Goal: Information Seeking & Learning: Find specific page/section

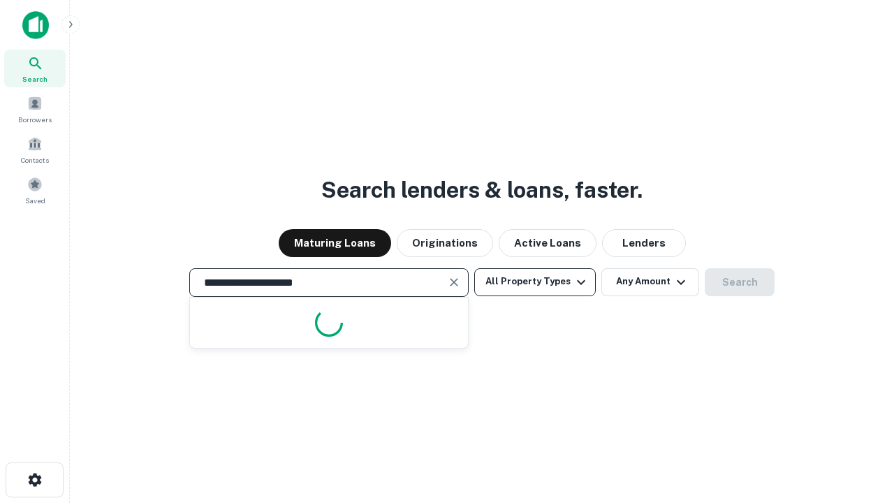
click at [535, 281] on button "All Property Types" at bounding box center [535, 282] width 122 height 28
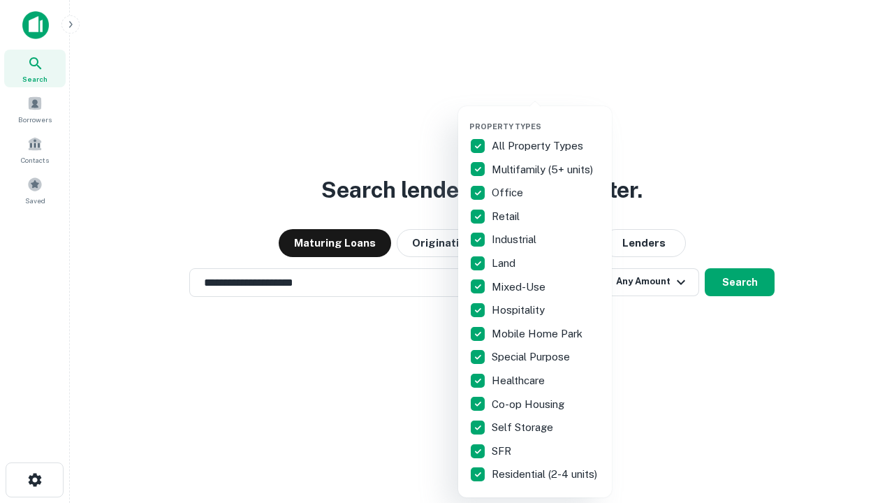
type input "**********"
click at [546, 117] on button "button" at bounding box center [546, 117] width 154 height 1
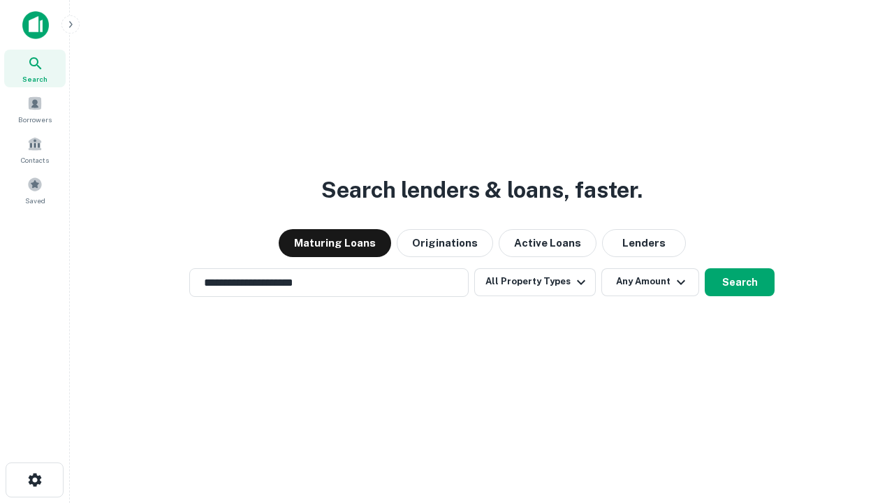
scroll to position [22, 0]
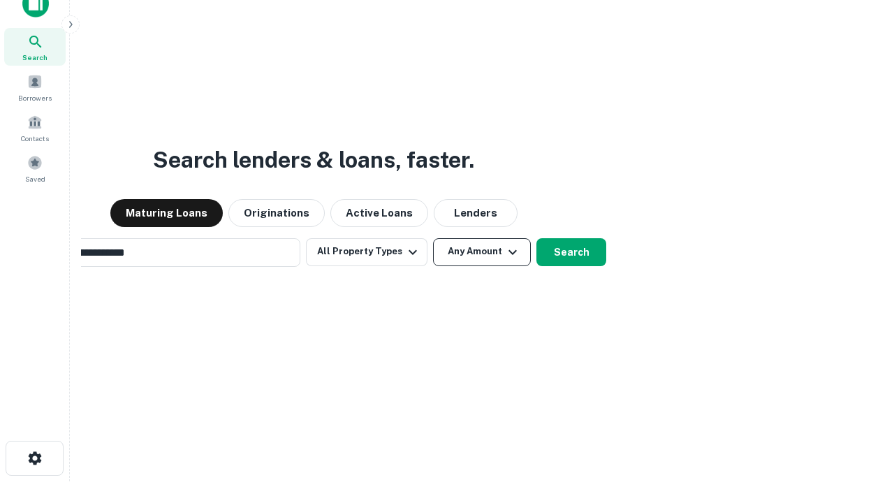
click at [433, 238] on button "Any Amount" at bounding box center [482, 252] width 98 height 28
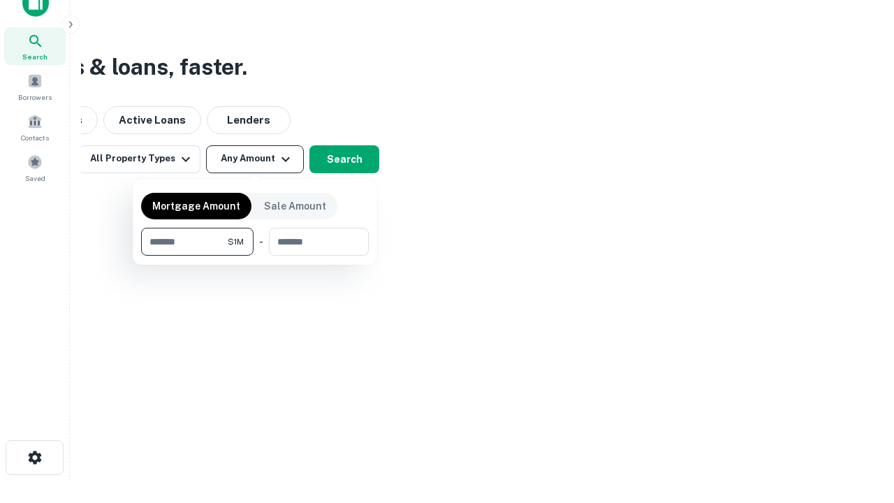
type input "*******"
click at [255, 256] on button "button" at bounding box center [255, 256] width 228 height 1
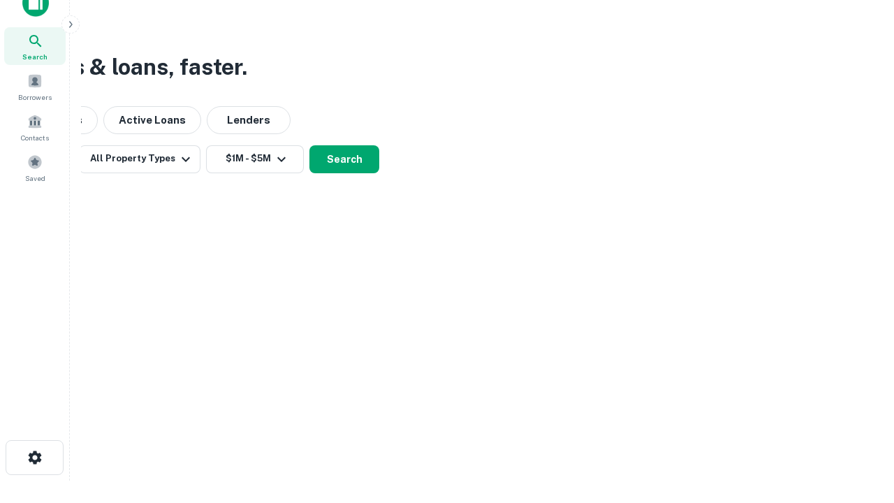
scroll to position [22, 0]
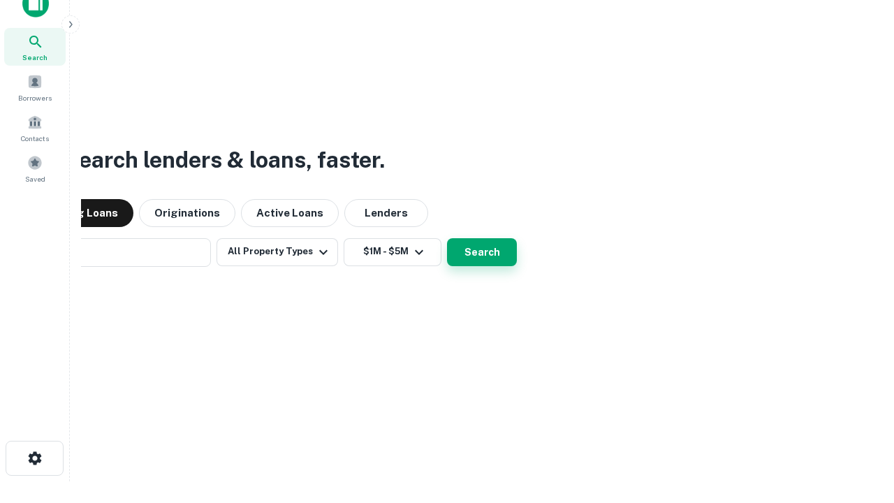
click at [447, 238] on button "Search" at bounding box center [482, 252] width 70 height 28
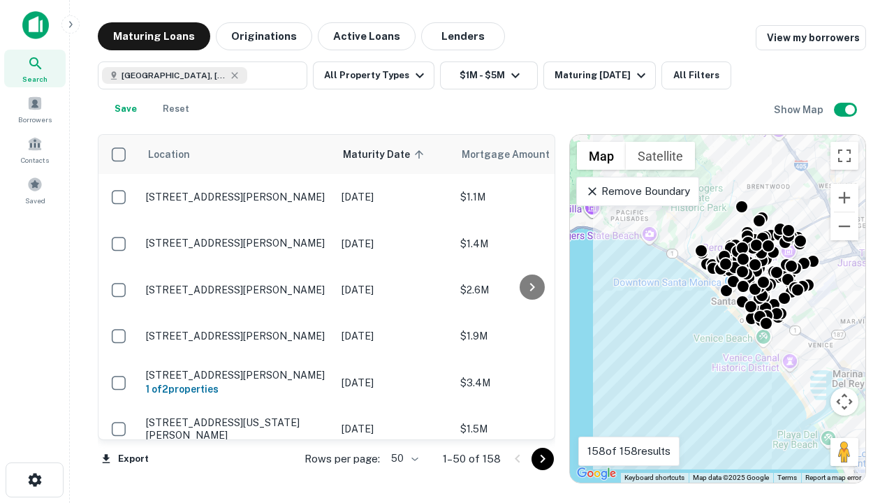
click at [402, 458] on body "Search Borrowers Contacts Saved Maturing Loans Originations Active Loans Lender…" at bounding box center [447, 251] width 894 height 503
click at [403, 423] on li "25" at bounding box center [403, 423] width 41 height 25
